Goal: Transaction & Acquisition: Purchase product/service

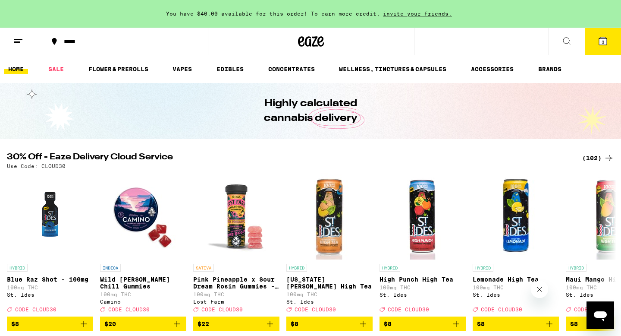
click at [602, 41] on span "3" at bounding box center [603, 41] width 3 height 5
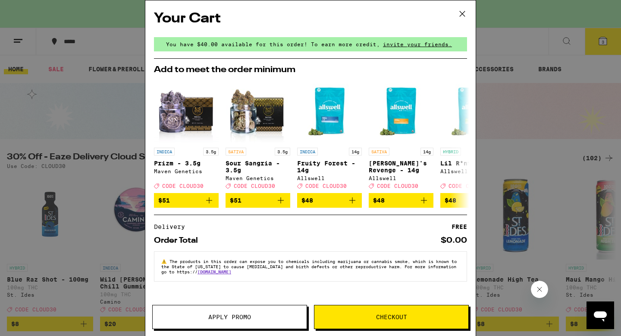
click at [466, 15] on icon at bounding box center [462, 13] width 13 height 13
